Goal: Task Accomplishment & Management: Use online tool/utility

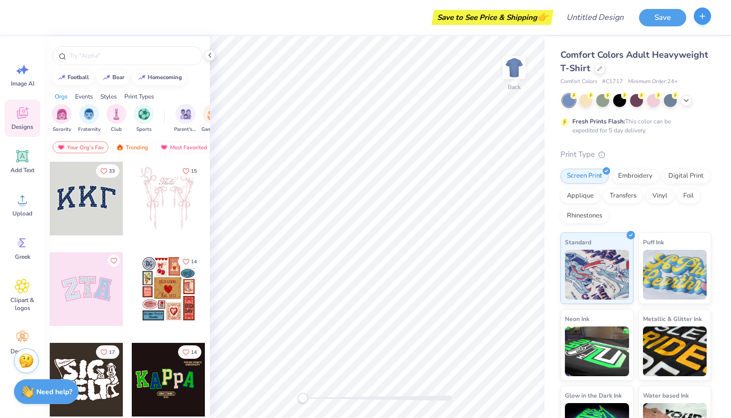
click at [704, 20] on icon "button" at bounding box center [702, 16] width 8 height 8
click at [590, 24] on input "Design Title" at bounding box center [607, 17] width 49 height 20
click at [522, 25] on div "Save to See Price & Shipping 👉" at bounding box center [289, 17] width 524 height 35
